Goal: Transaction & Acquisition: Obtain resource

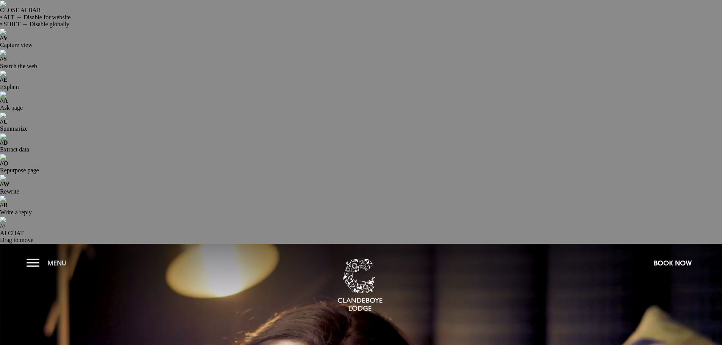
click at [36, 255] on button "Menu" at bounding box center [49, 263] width 44 height 16
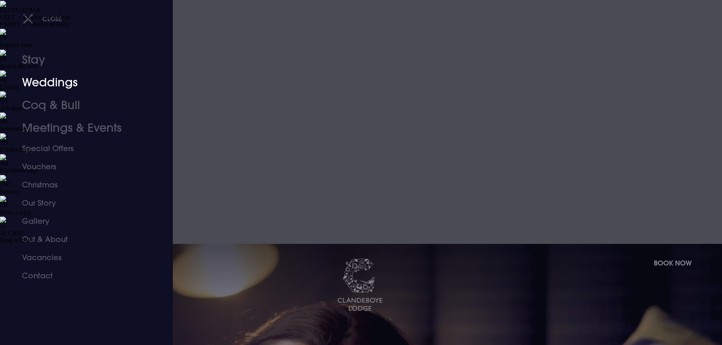
click at [38, 82] on link "Weddings" at bounding box center [82, 82] width 120 height 23
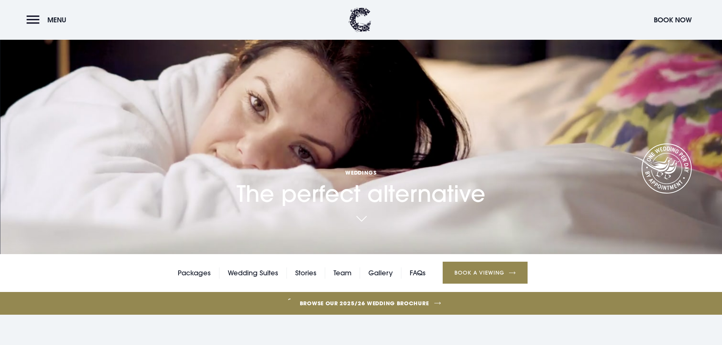
scroll to position [303, 0]
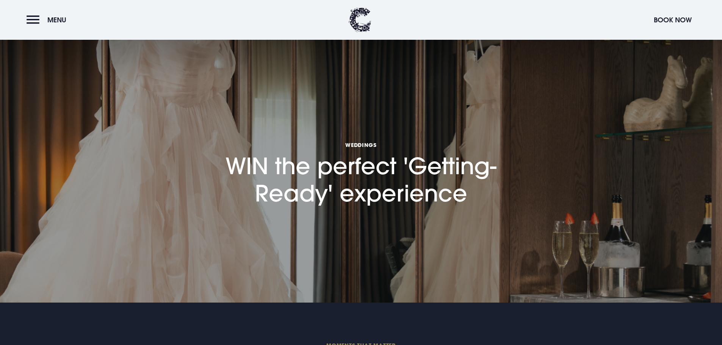
scroll to position [227, 0]
